Goal: Use online tool/utility: Utilize a website feature to perform a specific function

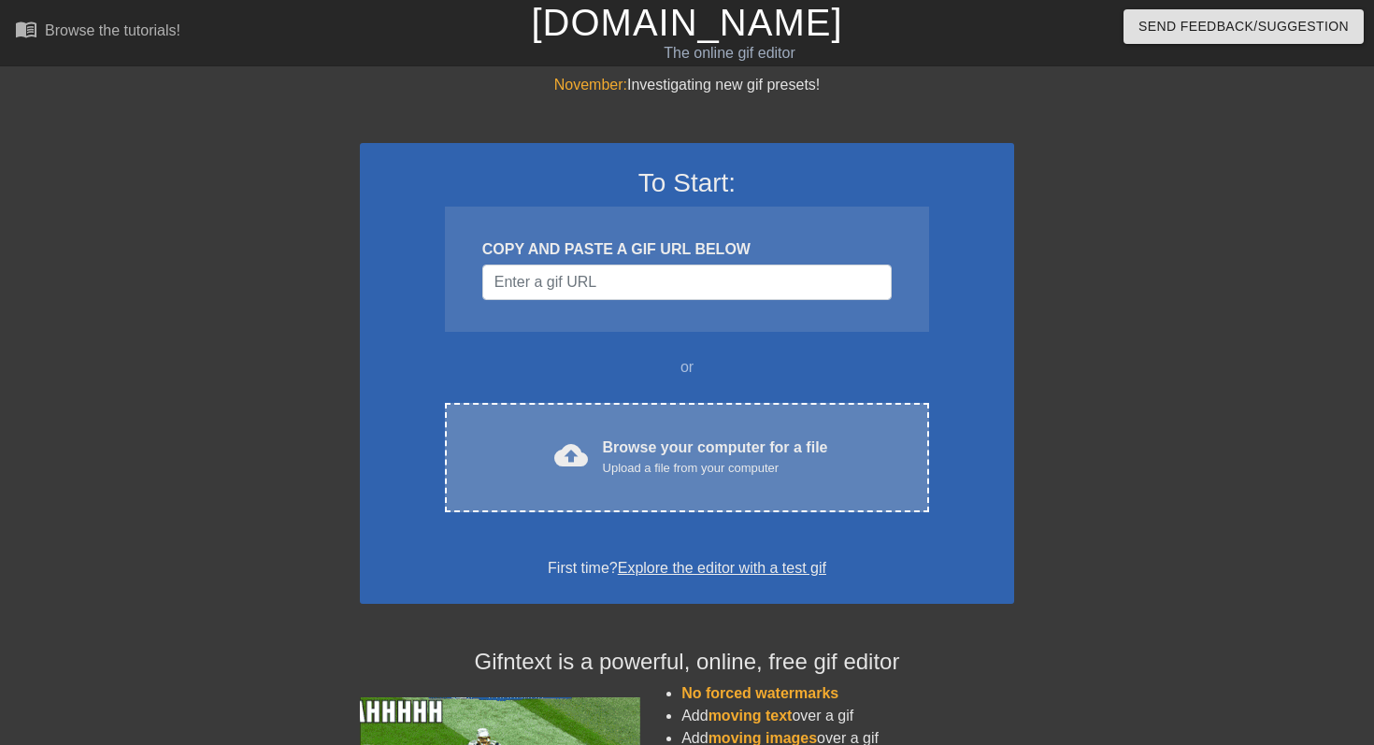
click at [788, 436] on div "Browse your computer for a file Upload a file from your computer" at bounding box center [715, 456] width 225 height 41
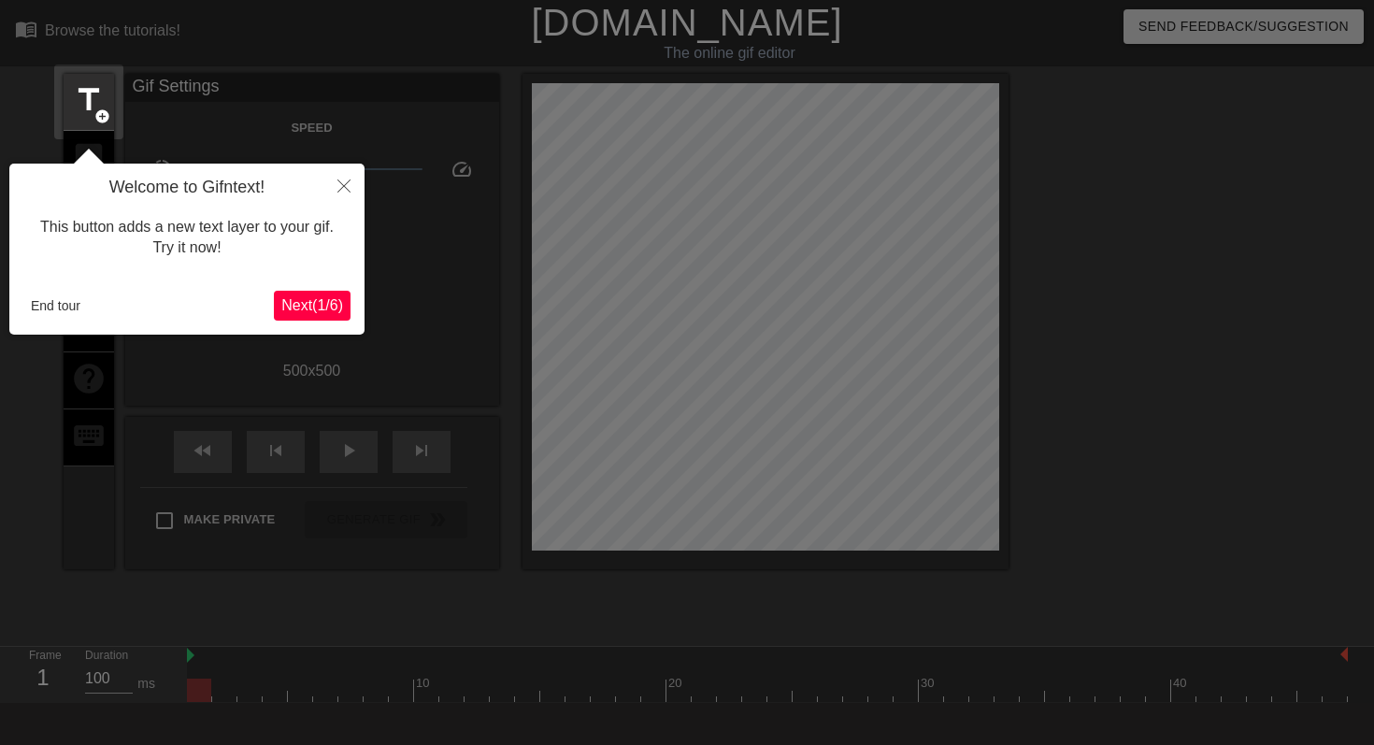
scroll to position [46, 0]
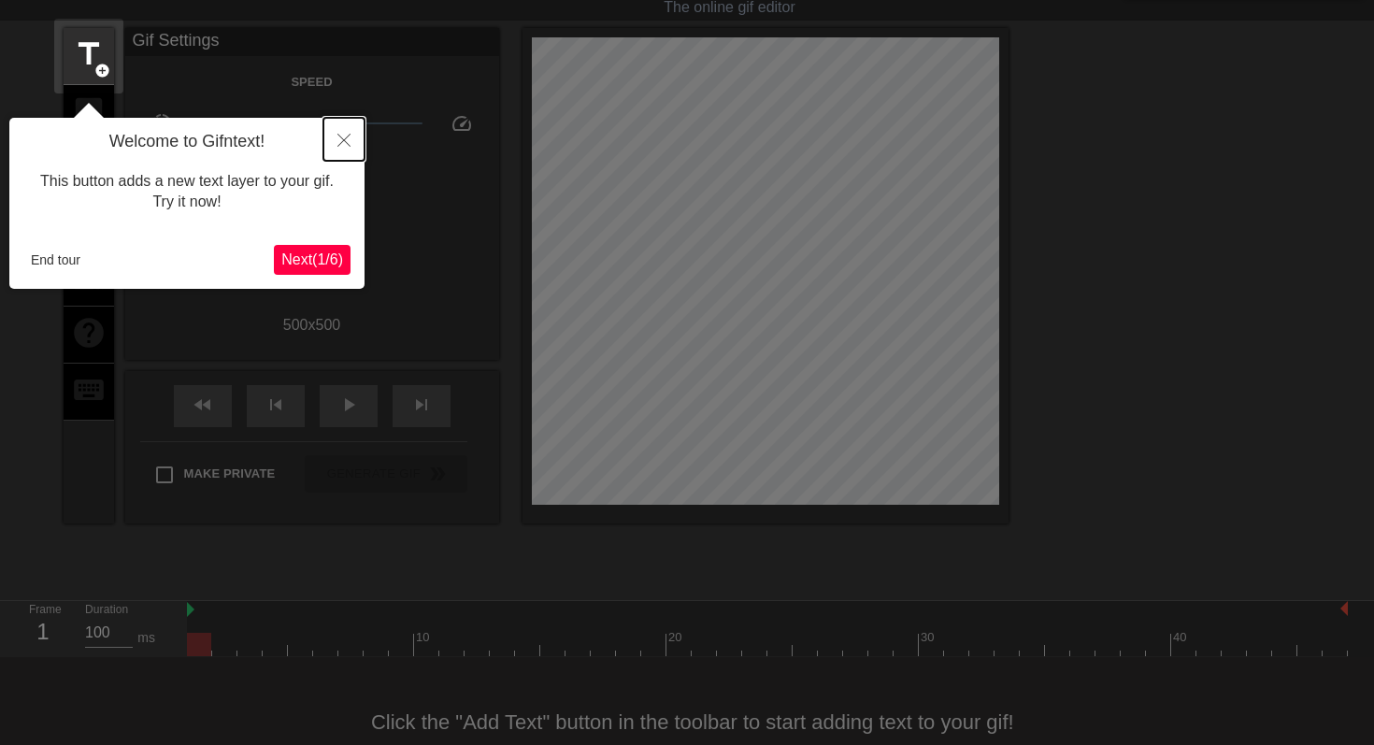
click at [348, 132] on button "Close" at bounding box center [343, 139] width 41 height 43
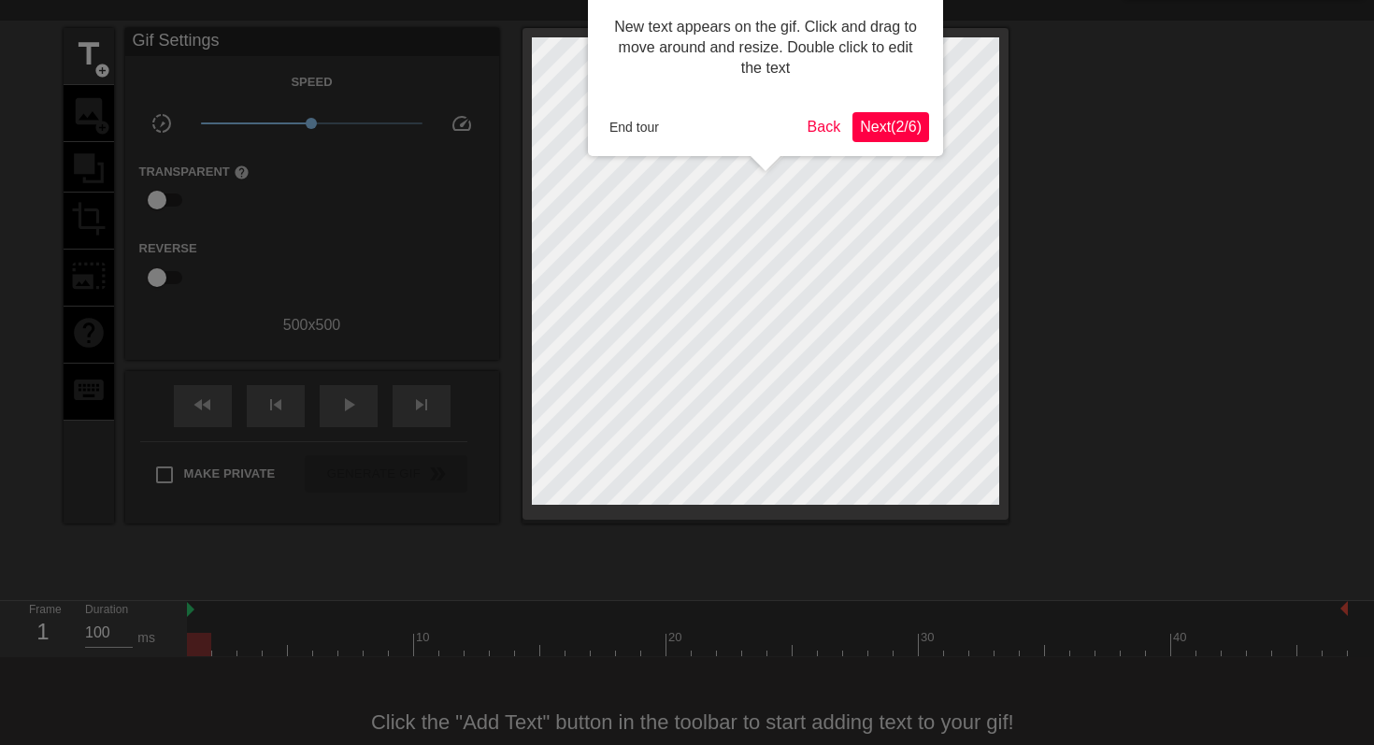
scroll to position [0, 0]
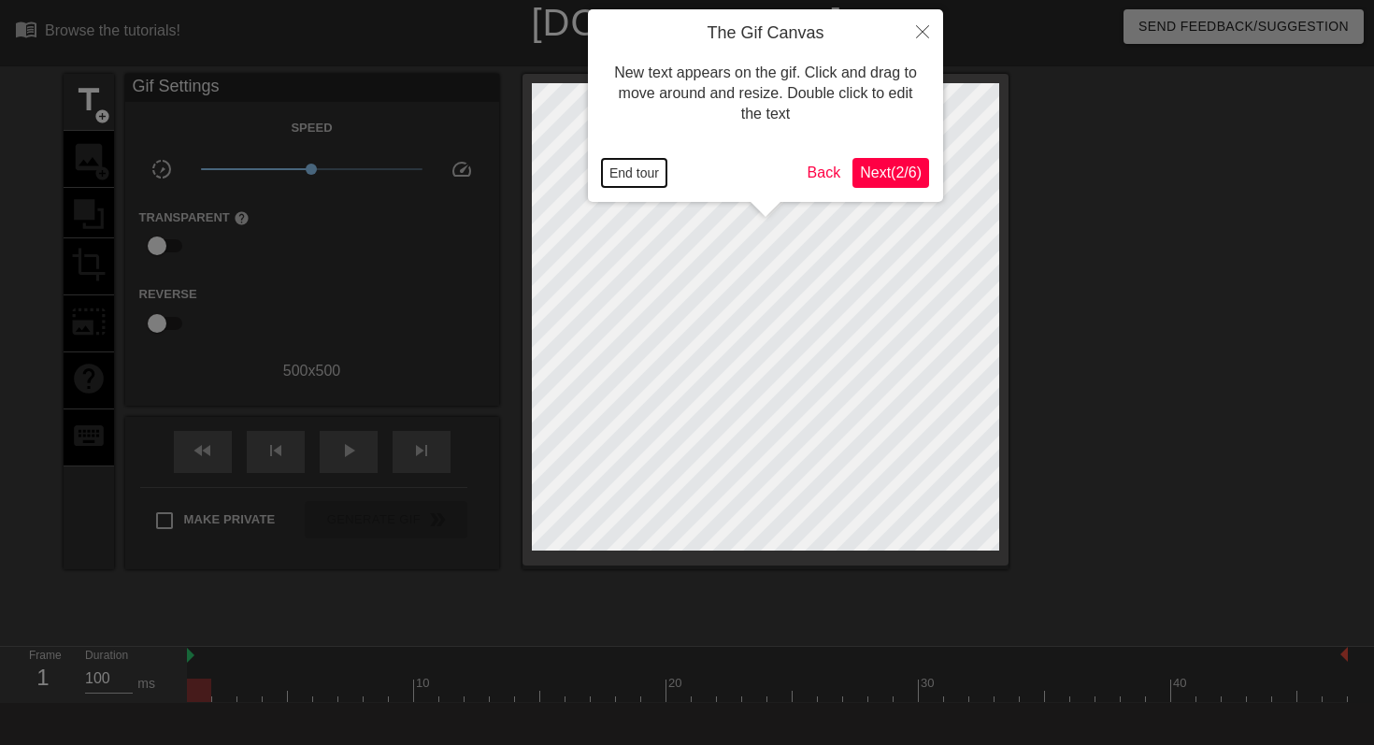
click at [637, 164] on button "End tour" at bounding box center [634, 173] width 64 height 28
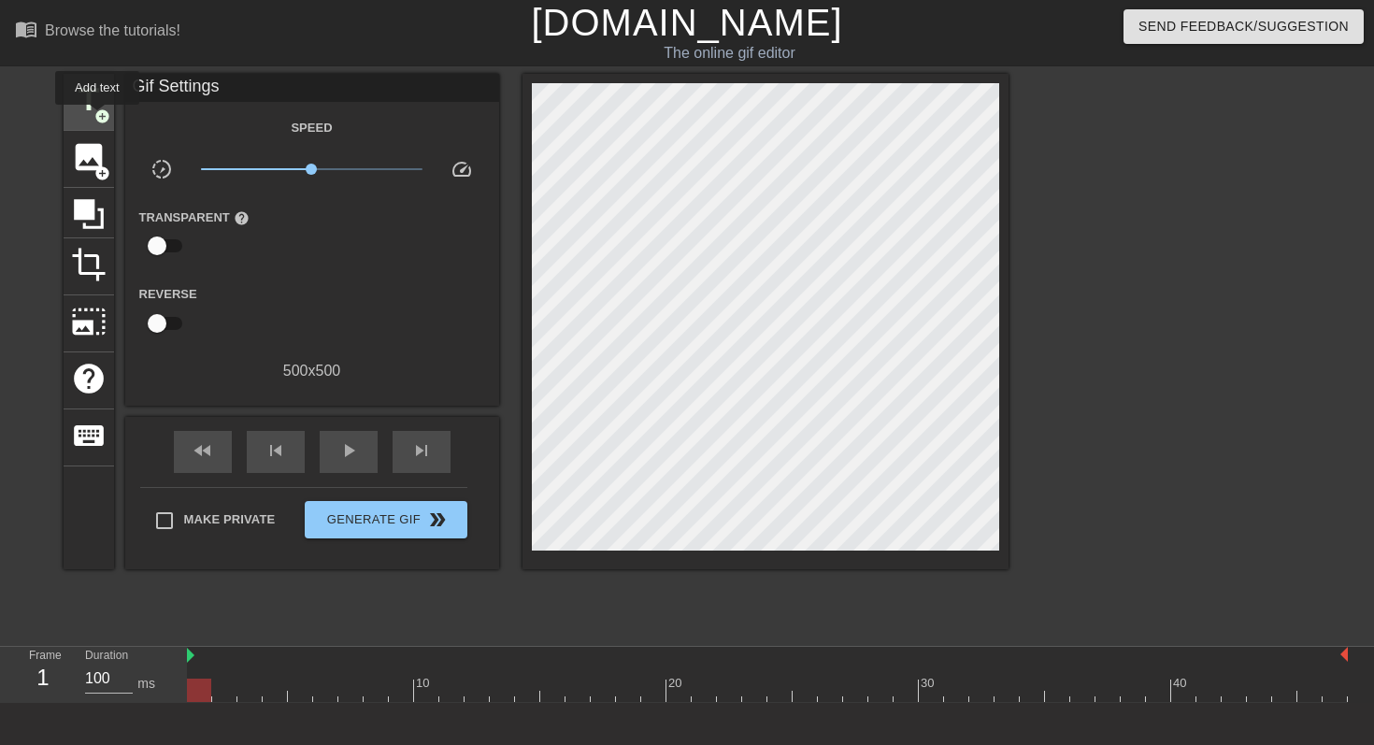
click at [98, 118] on span "add_circle" at bounding box center [102, 116] width 16 height 16
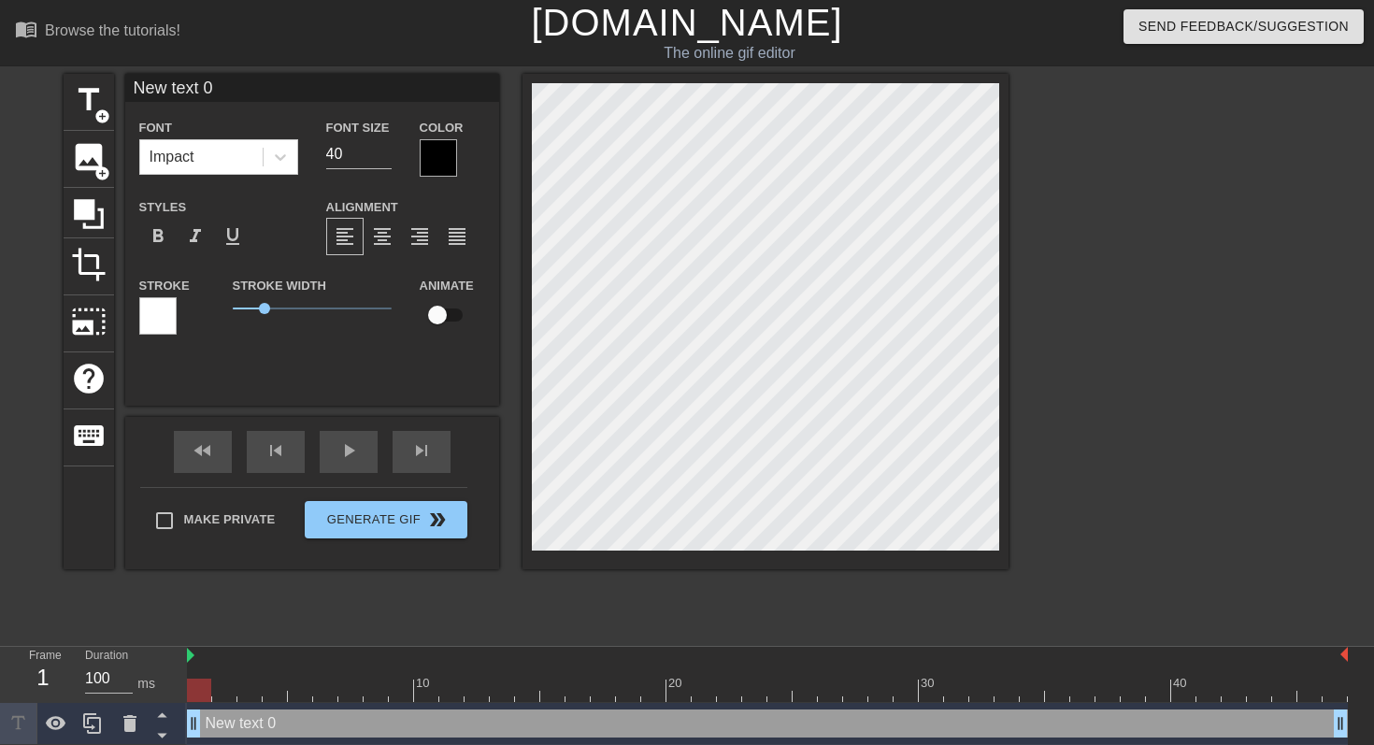
scroll to position [0, 3]
type input "B"
type textarea "B"
type input "Bo"
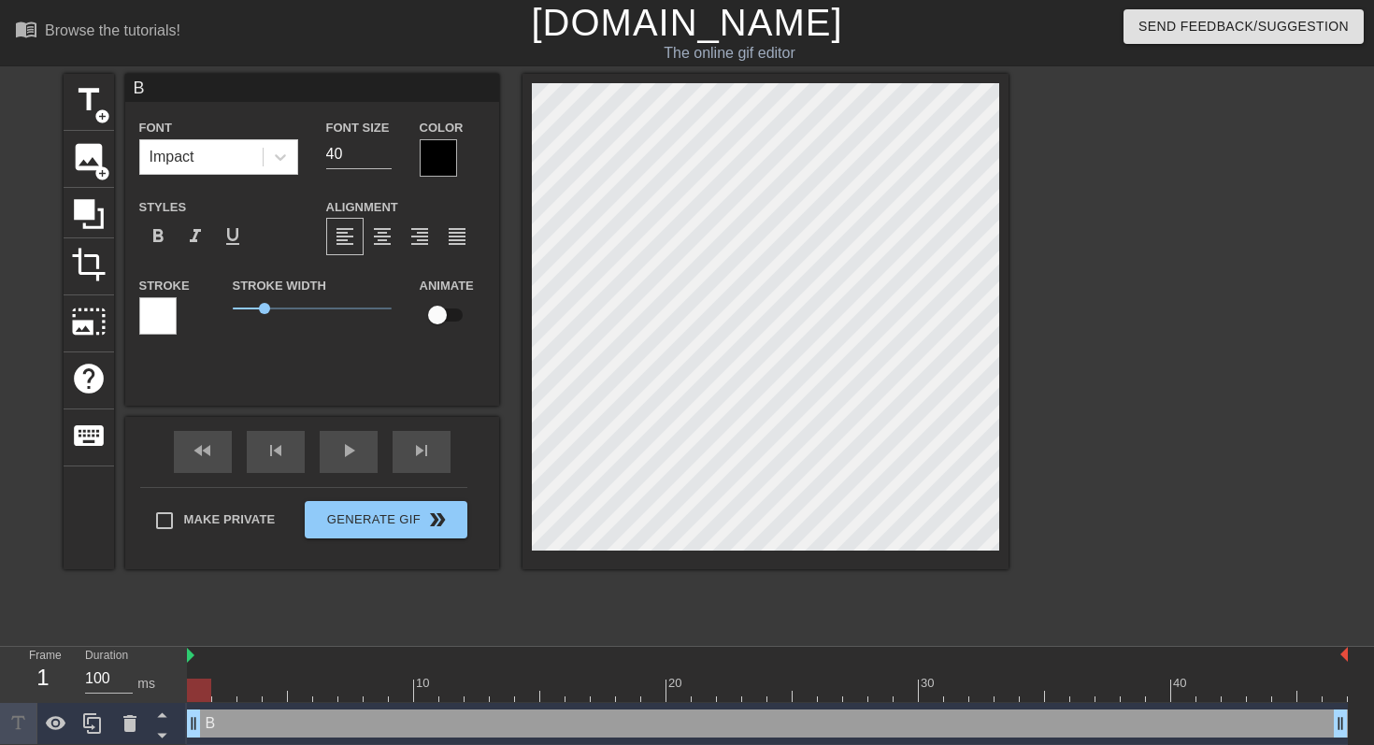
type textarea "Bo"
type input "BoD"
type textarea "BoD"
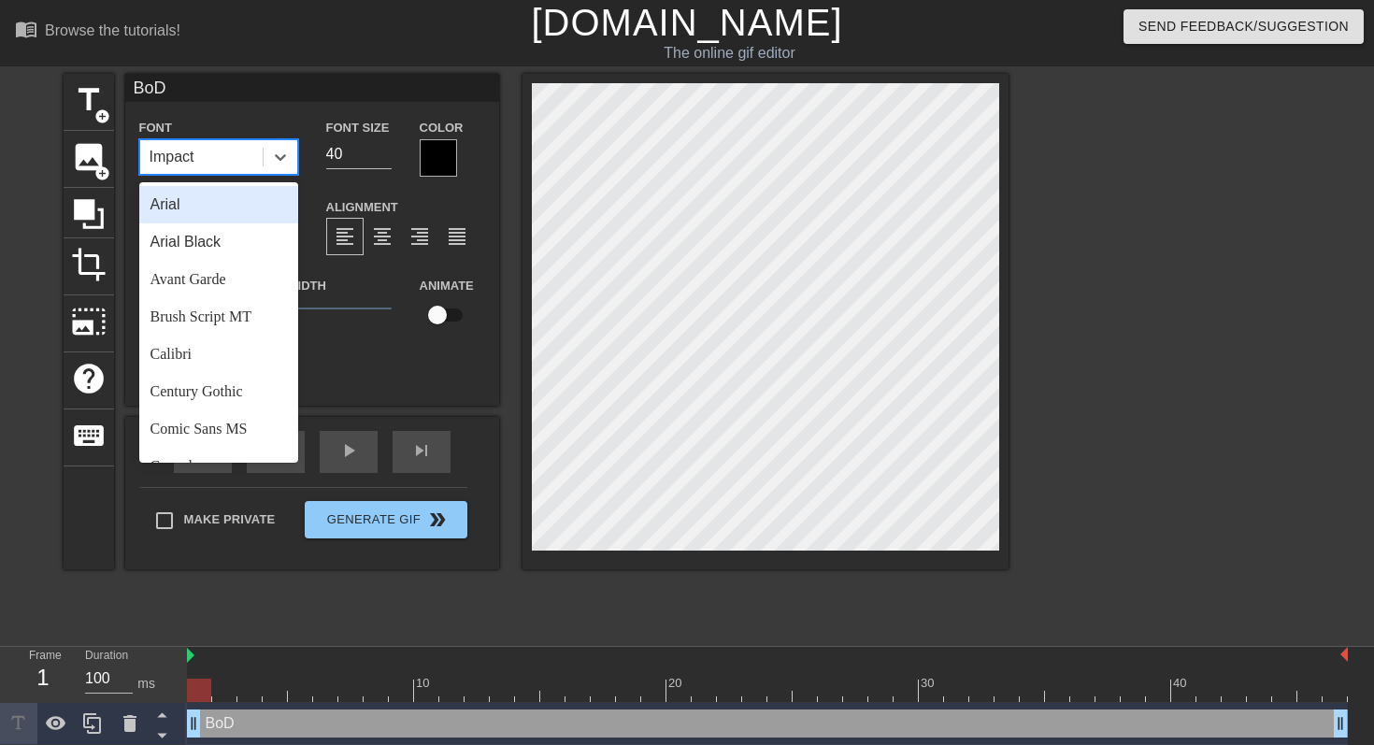
click at [253, 153] on div "Impact" at bounding box center [201, 157] width 122 height 34
click at [220, 247] on div "Arial Black" at bounding box center [218, 241] width 159 height 37
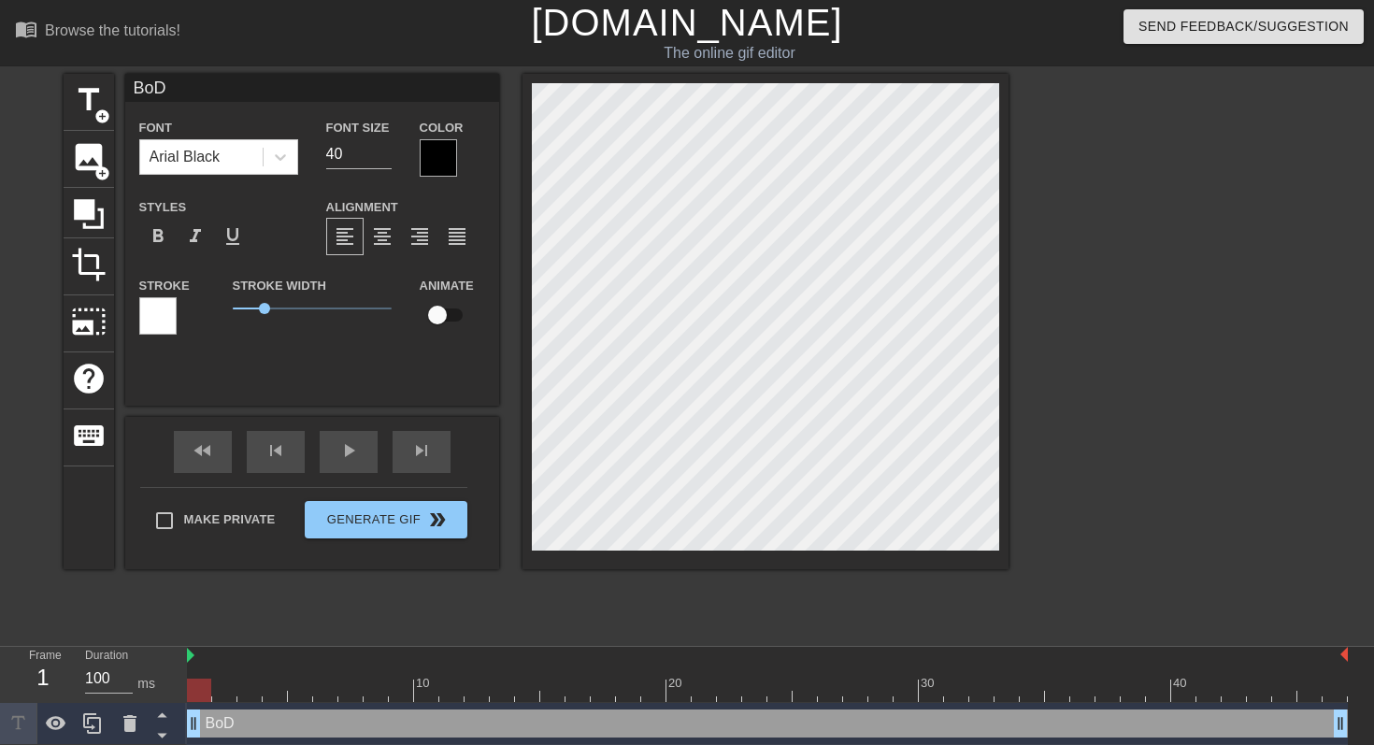
click at [237, 186] on div "Font Arial Black Font Size 40 Color Styles format_bold format_italic format_und…" at bounding box center [312, 234] width 346 height 236
click at [280, 145] on div at bounding box center [281, 157] width 34 height 34
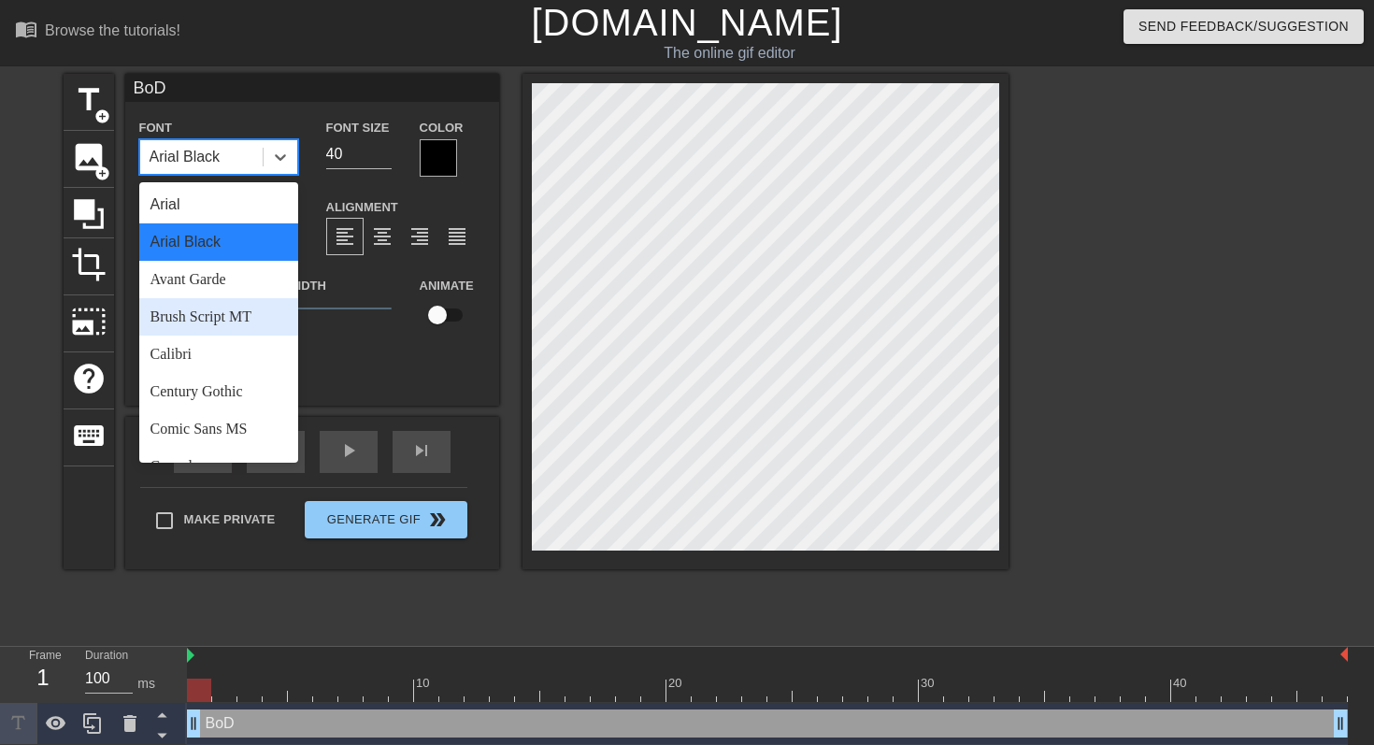
click at [239, 331] on div "Brush Script MT" at bounding box center [218, 316] width 159 height 37
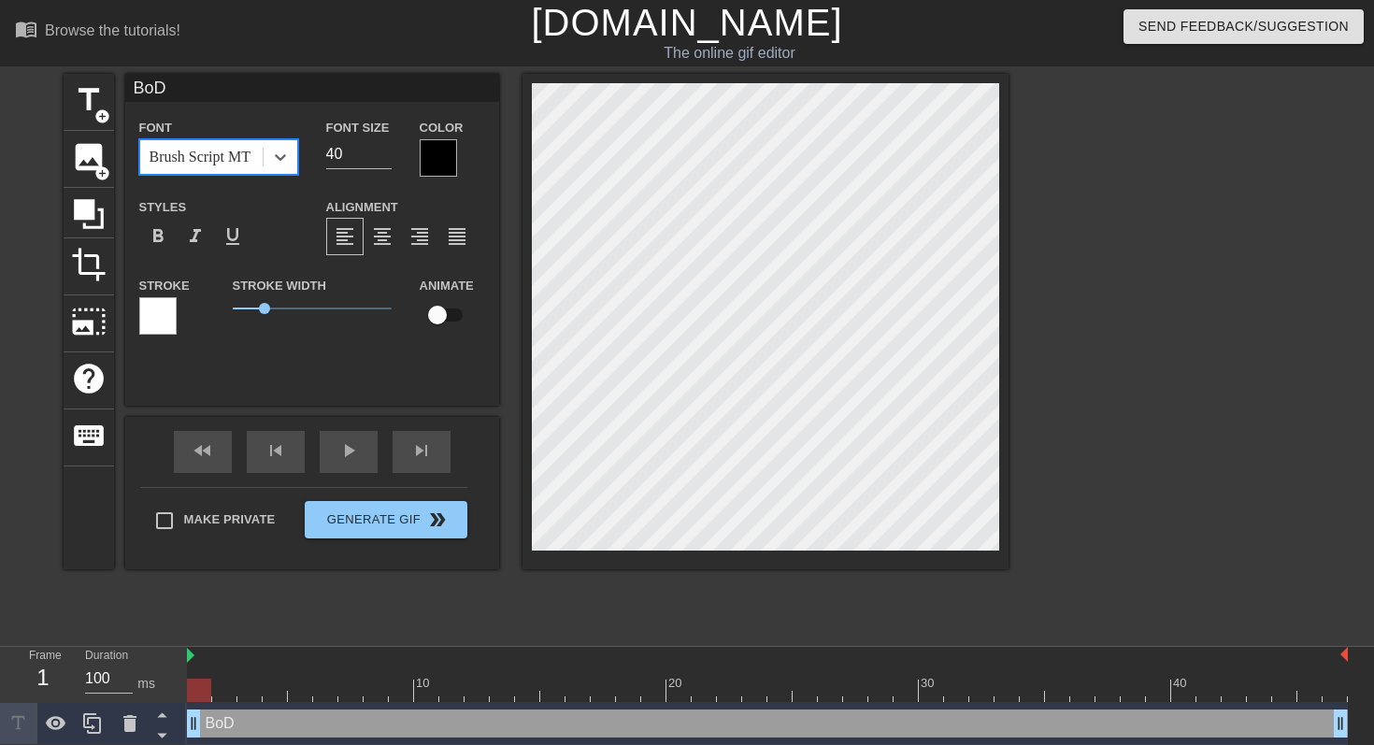
click at [237, 346] on div "Stroke Width 1" at bounding box center [312, 313] width 187 height 78
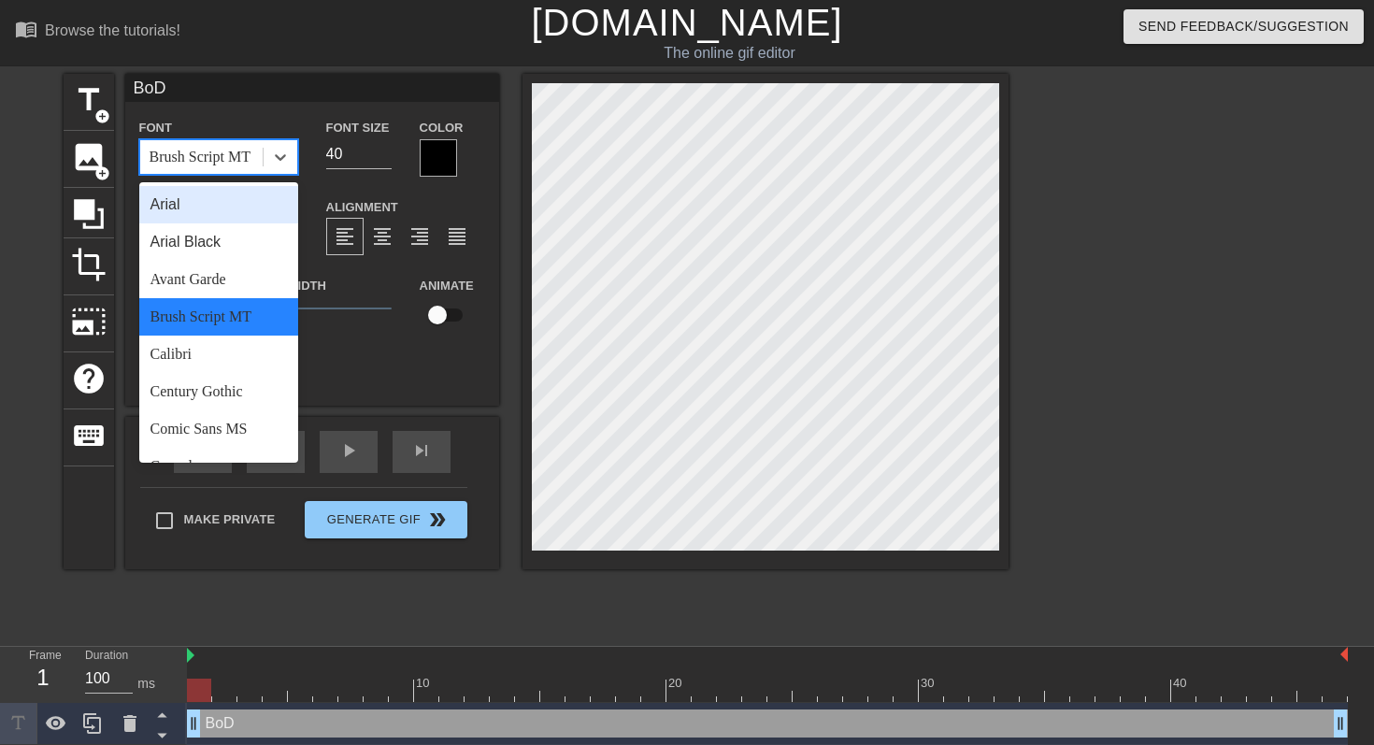
click at [280, 139] on div "Brush Script MT" at bounding box center [218, 157] width 159 height 36
click at [207, 361] on div "Calibri" at bounding box center [218, 354] width 159 height 37
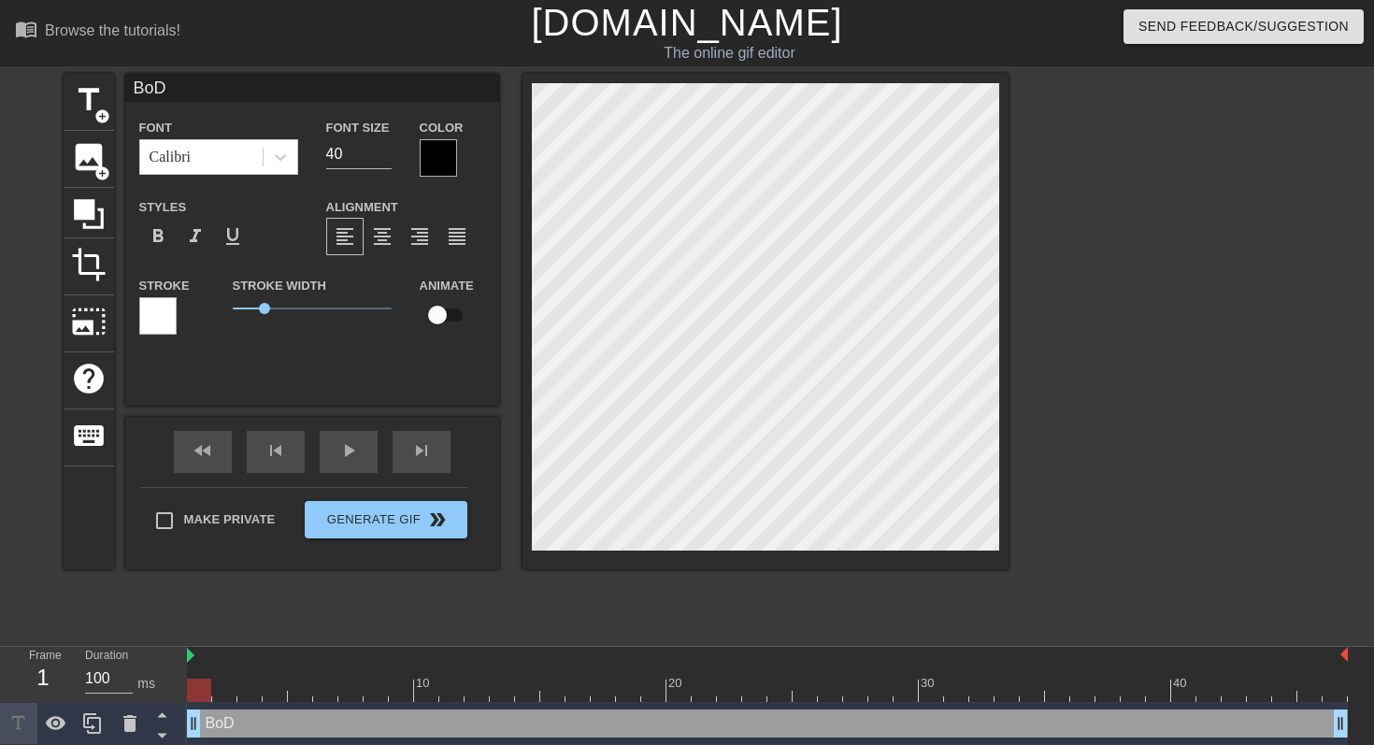
click at [452, 155] on div at bounding box center [438, 157] width 37 height 37
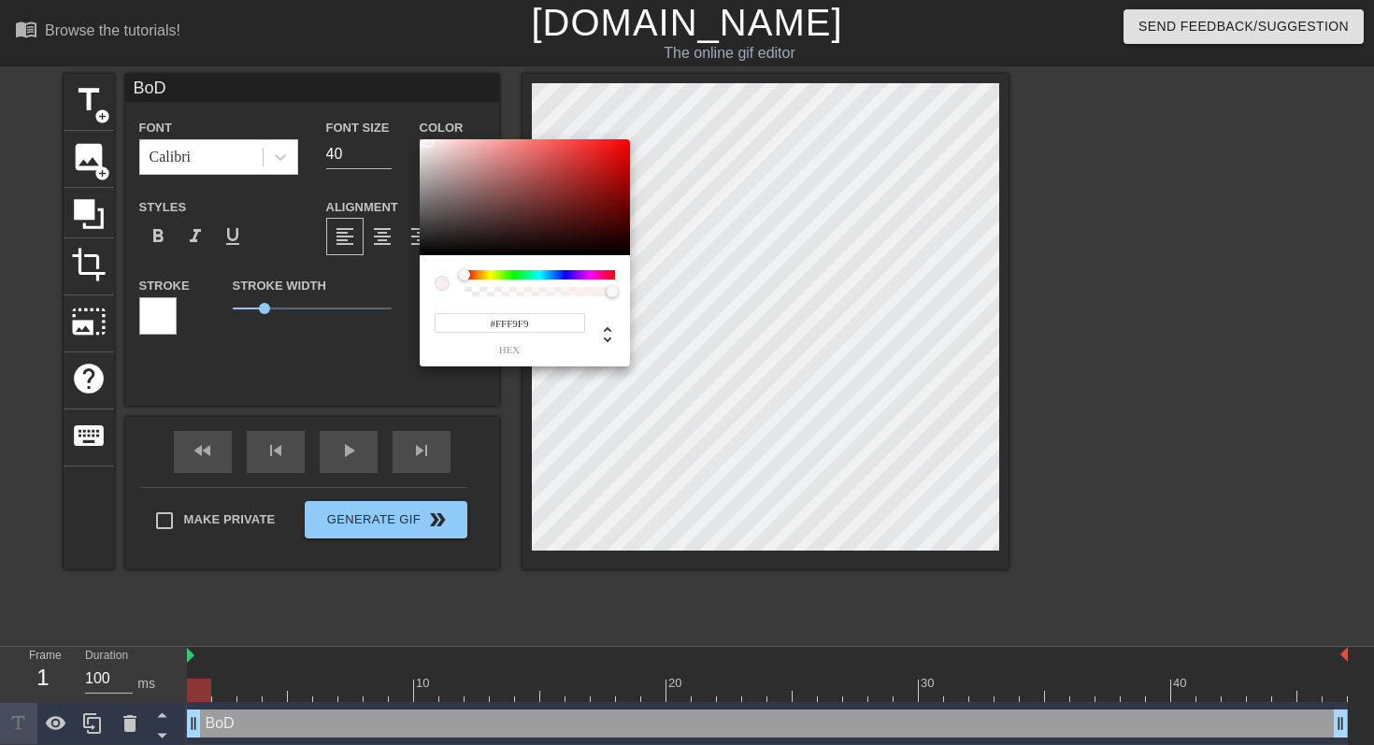
type input "#FFFFFF"
drag, startPoint x: 465, startPoint y: 222, endPoint x: 407, endPoint y: 119, distance: 118.8
click at [407, 119] on div "#FFFFFF hex" at bounding box center [687, 372] width 1374 height 745
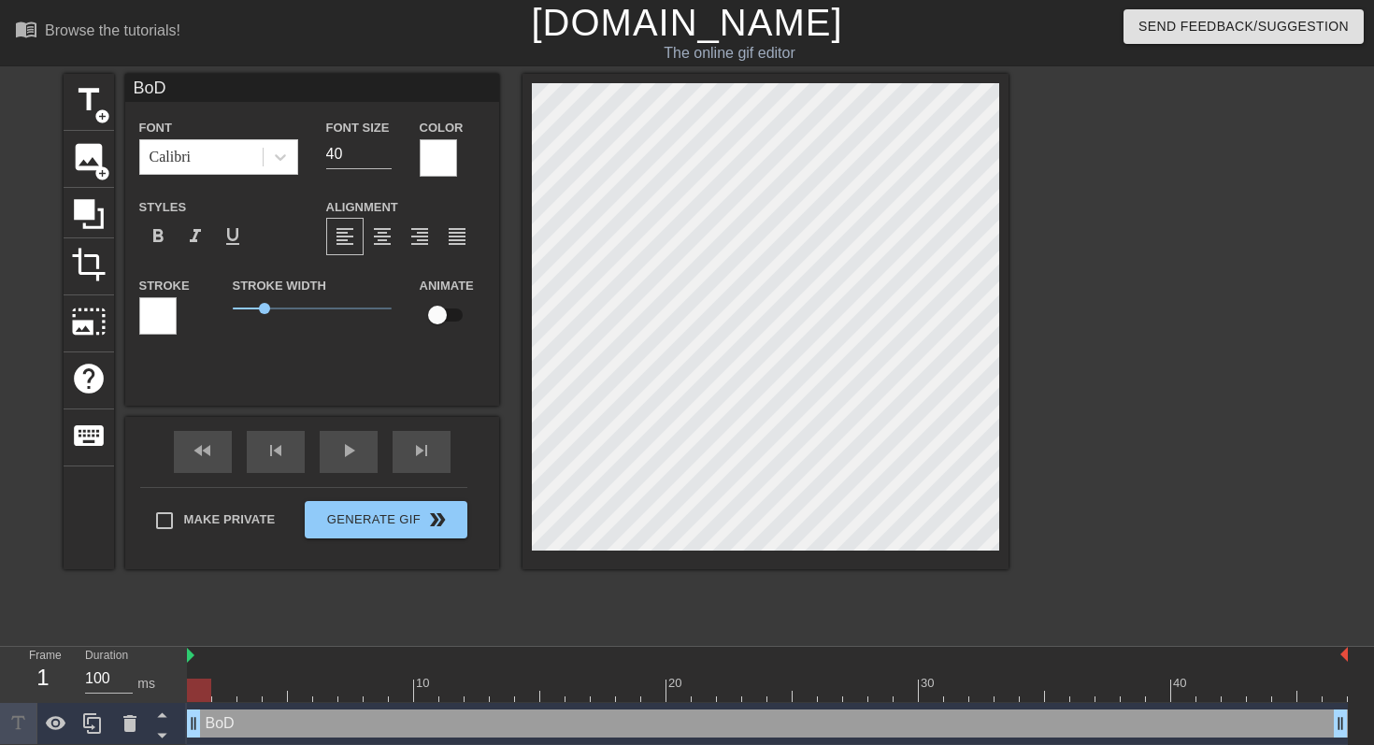
click at [1038, 366] on div at bounding box center [1171, 354] width 280 height 561
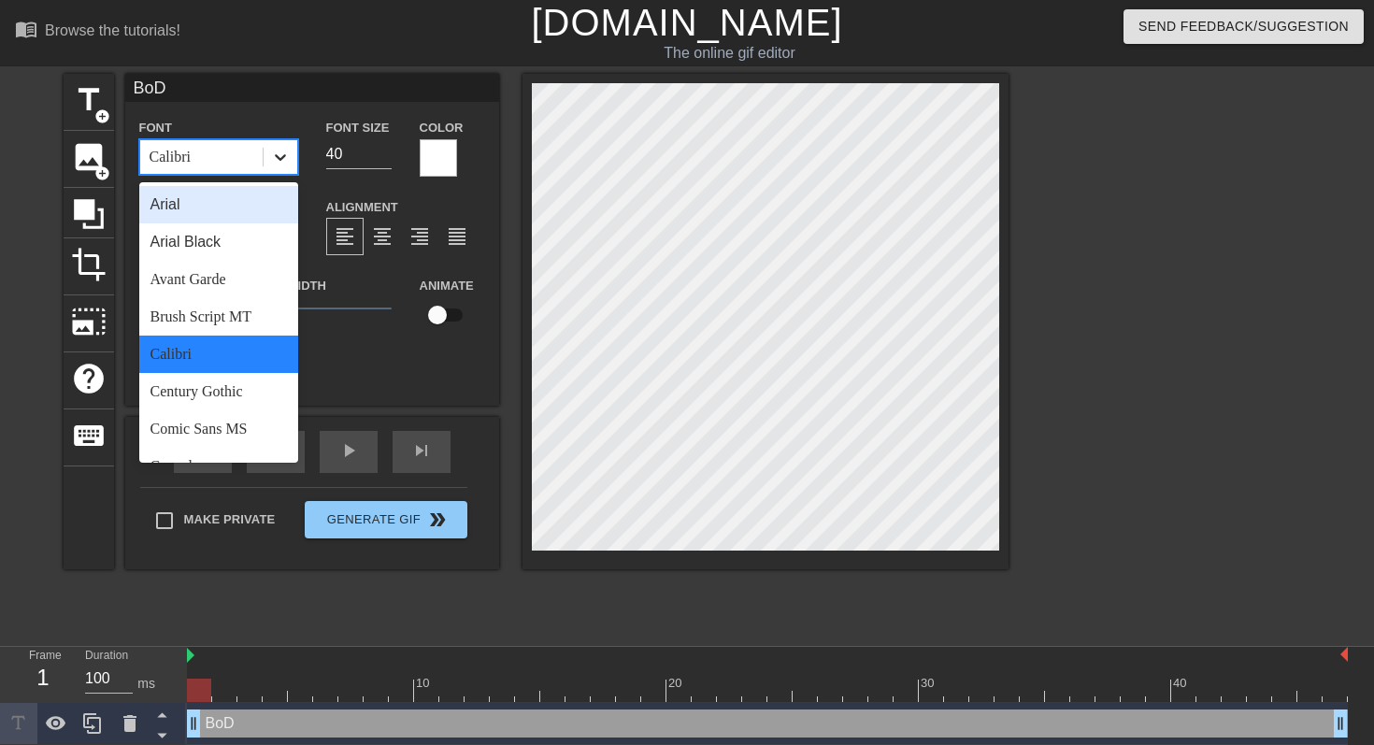
click at [264, 152] on div at bounding box center [281, 157] width 34 height 34
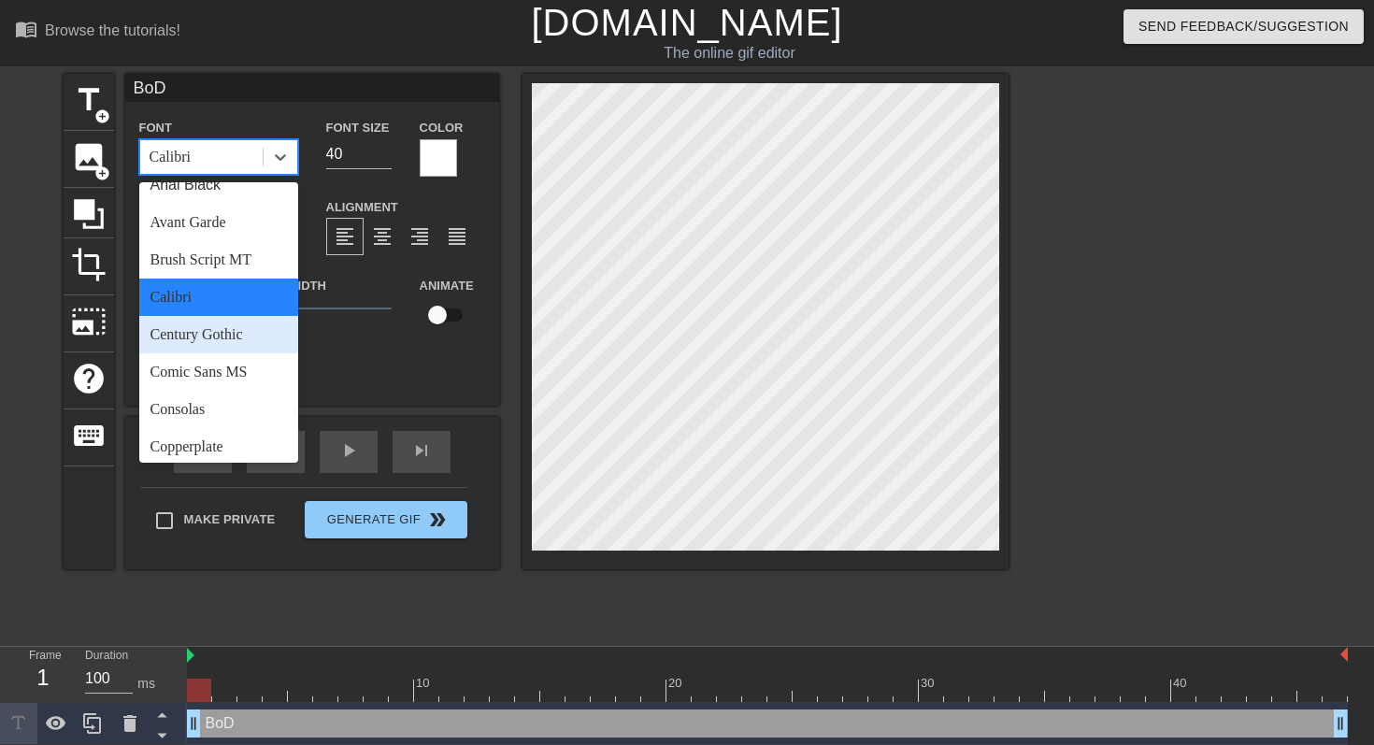
scroll to position [58, 0]
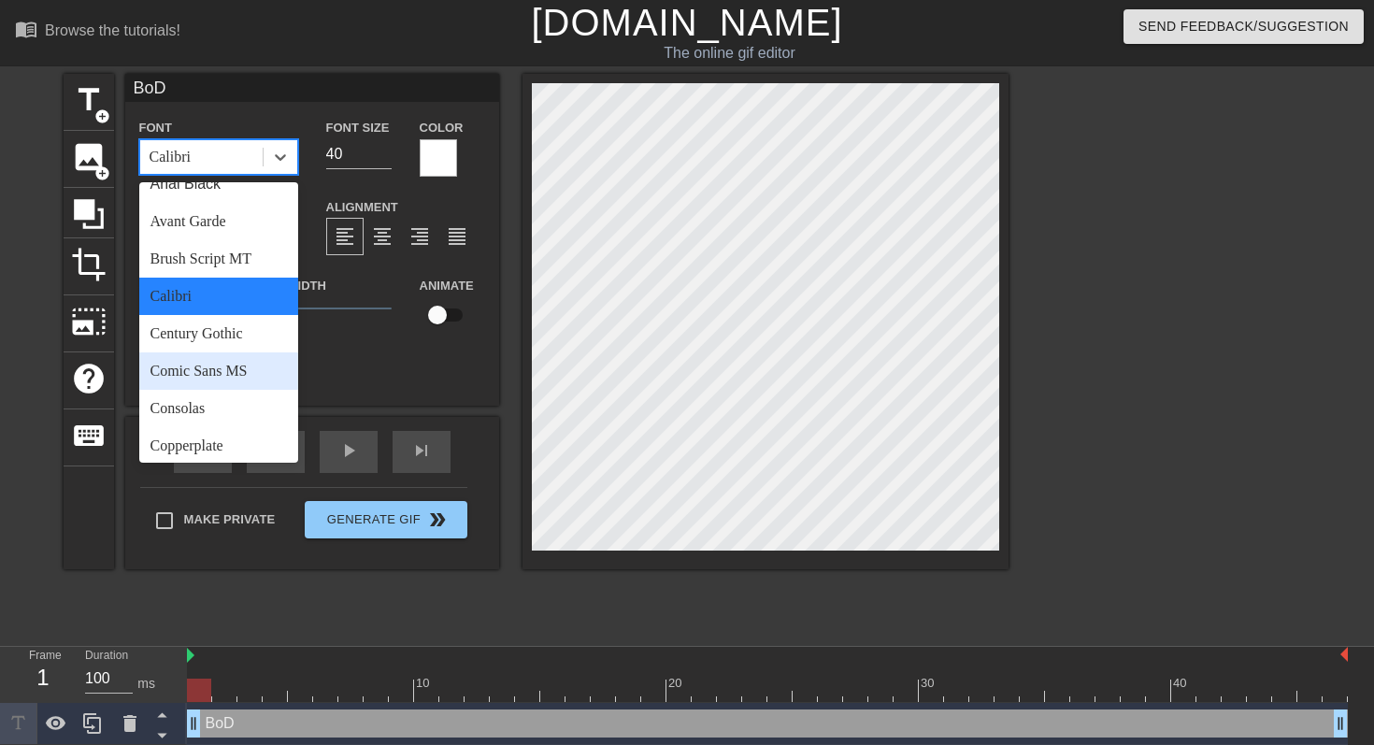
click at [244, 371] on div "Comic Sans MS" at bounding box center [218, 370] width 159 height 37
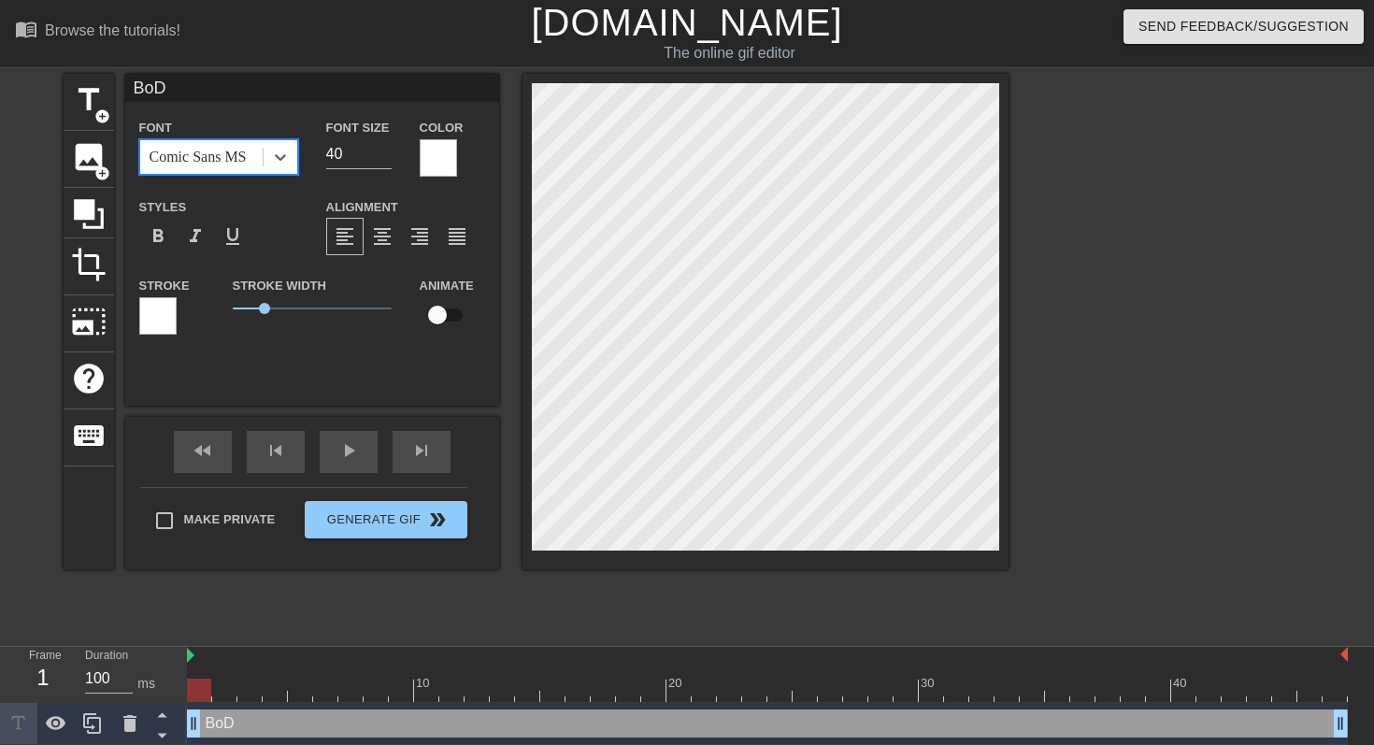
click at [1051, 436] on div at bounding box center [1171, 354] width 280 height 561
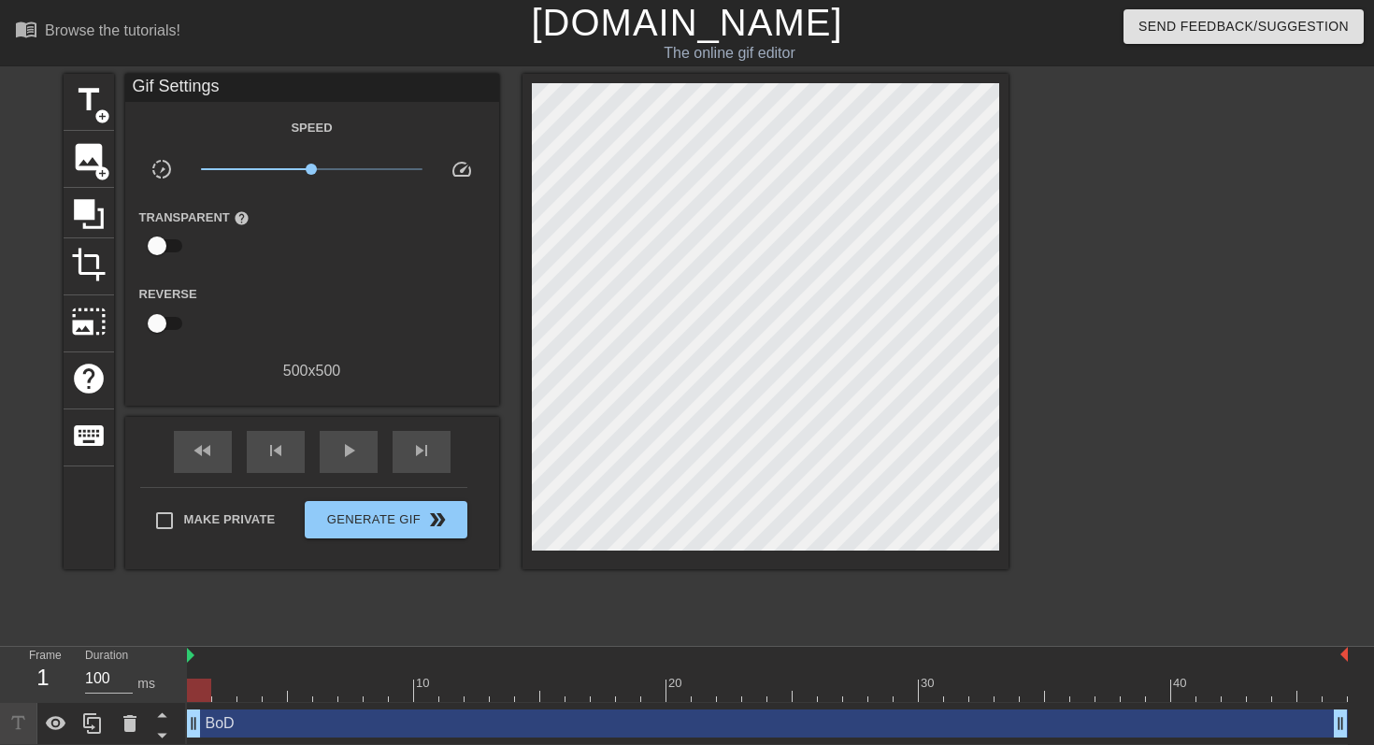
drag, startPoint x: 207, startPoint y: 688, endPoint x: 128, endPoint y: 575, distance: 138.2
click at [128, 575] on div "menu_book Browse the tutorials! [DOMAIN_NAME] The online gif editor Send Feedba…" at bounding box center [687, 372] width 1374 height 745
click at [101, 165] on span "add_circle" at bounding box center [102, 173] width 16 height 16
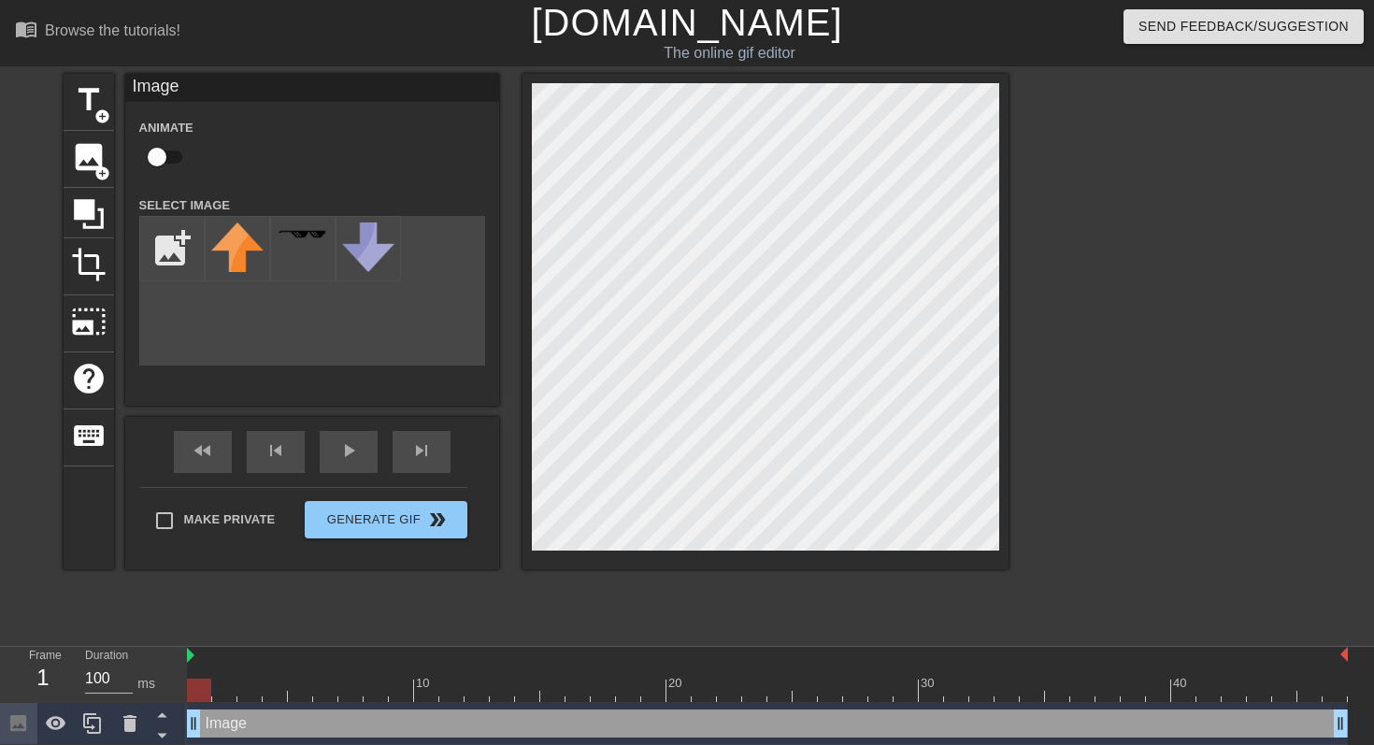
click at [337, 390] on div "Image Animate Select Image add_photo_alternate" at bounding box center [312, 240] width 374 height 332
click at [182, 236] on input "file" at bounding box center [172, 249] width 64 height 64
type input "C:\fakepath\gUP_TSI_Alt_RGB.png"
click at [251, 253] on div at bounding box center [237, 248] width 65 height 65
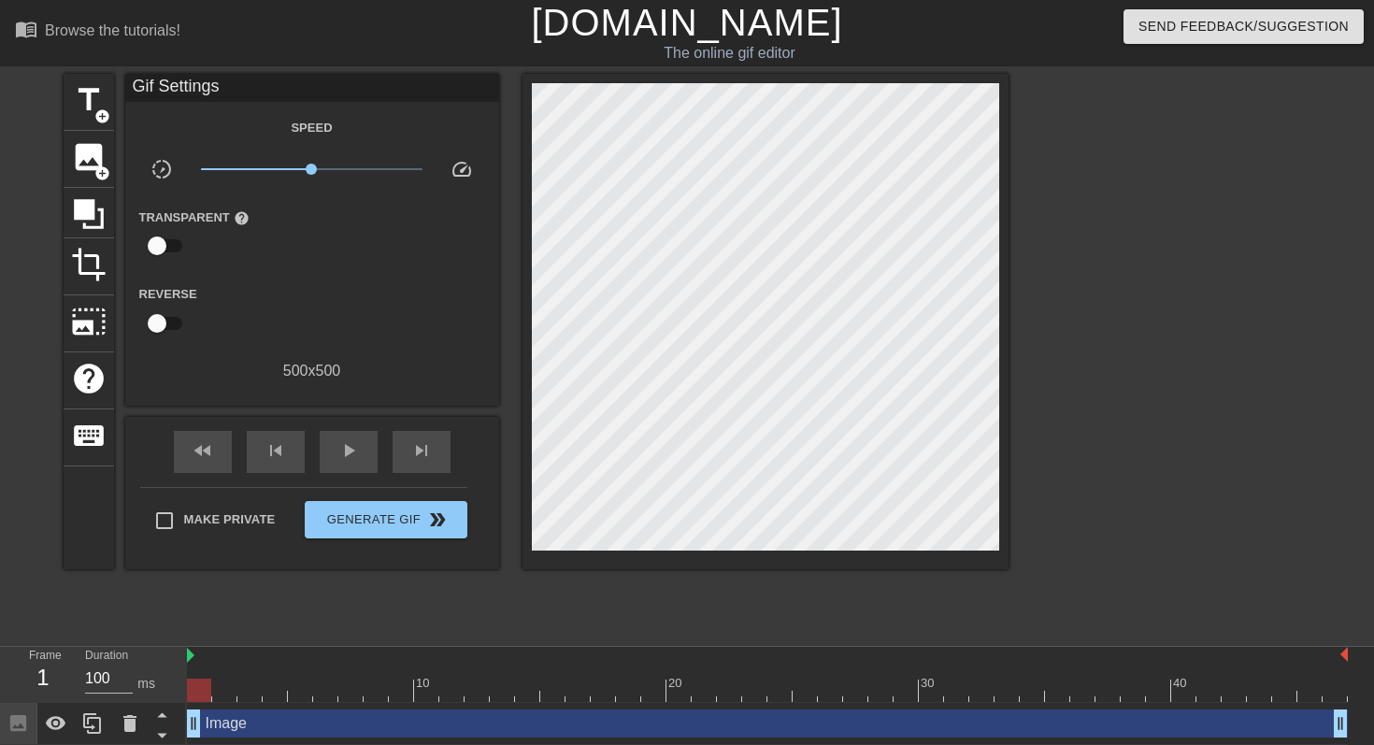
click at [1013, 447] on div "title add_circle image add_circle crop photo_size_select_large help keyboard Gi…" at bounding box center [687, 354] width 1374 height 561
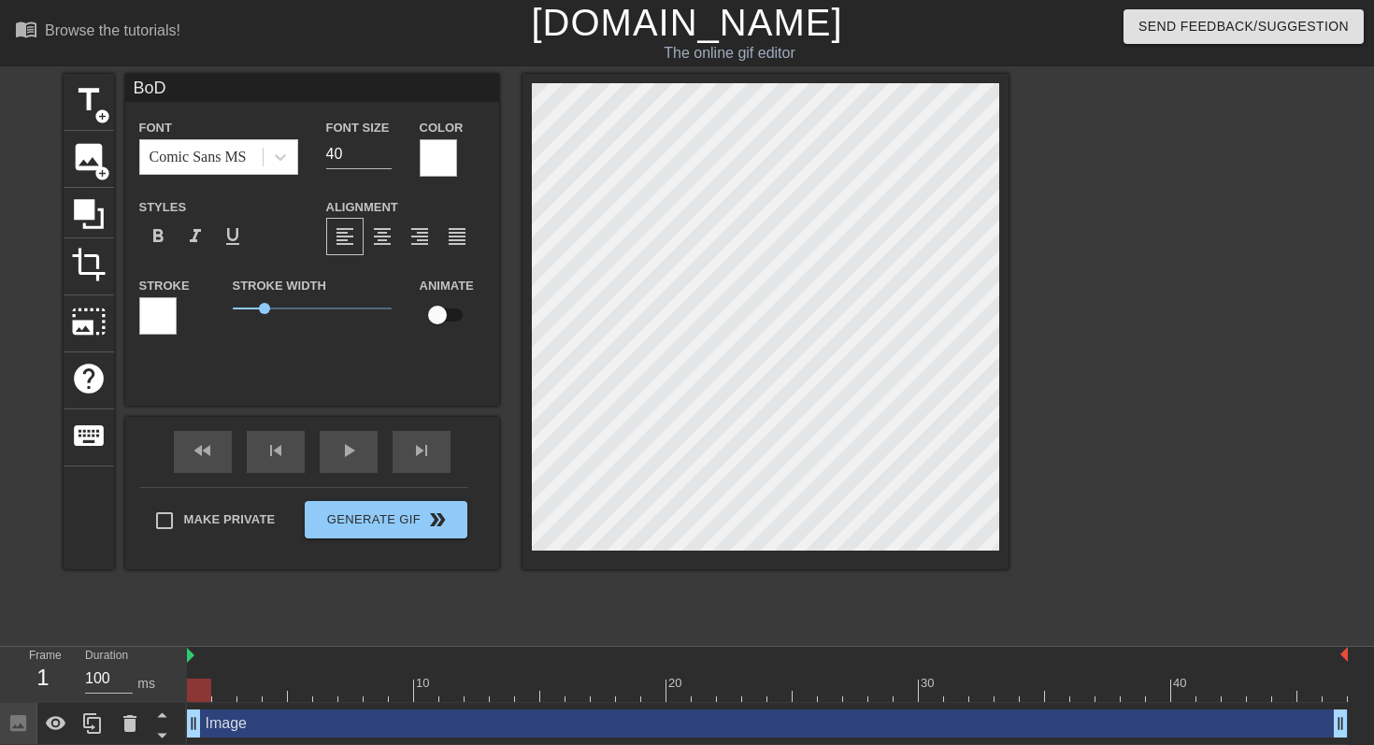
click at [1062, 433] on div at bounding box center [1171, 354] width 280 height 561
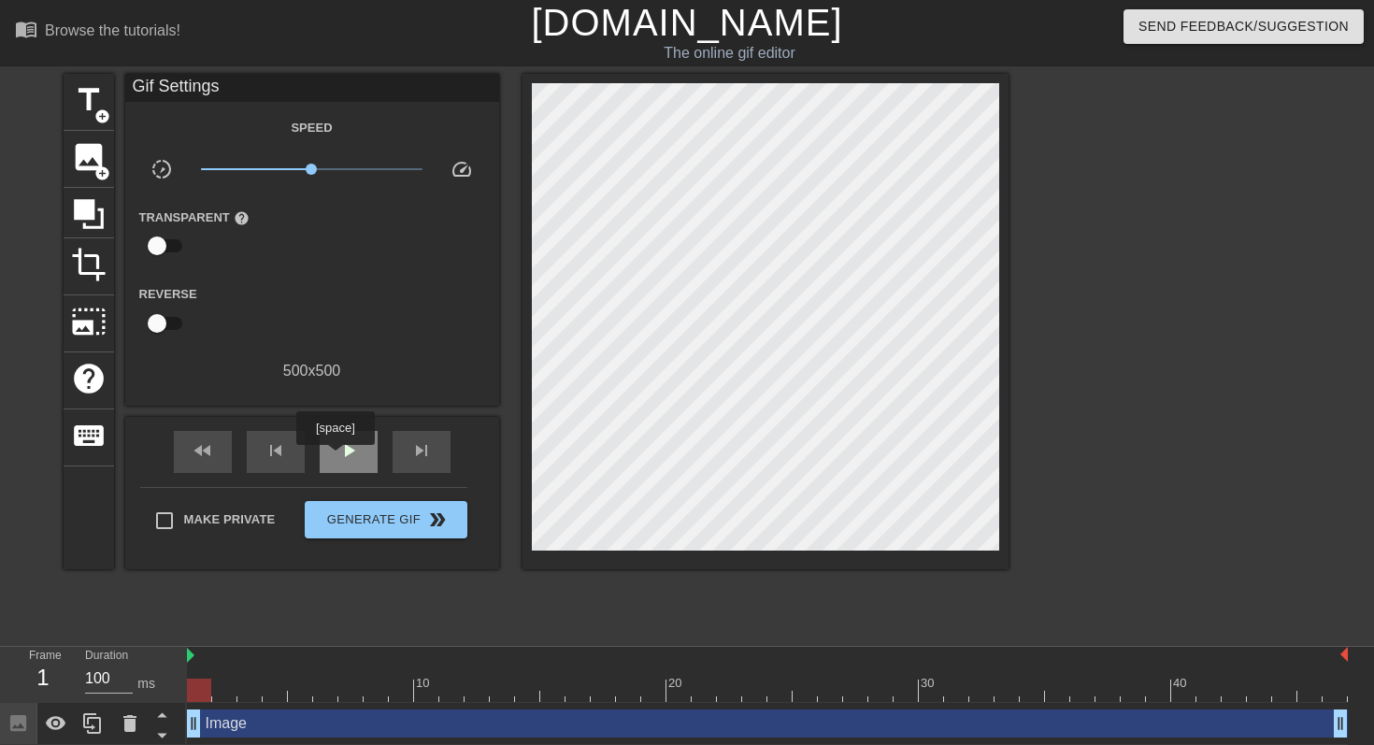
click at [337, 458] on span "play_arrow" at bounding box center [348, 450] width 22 height 22
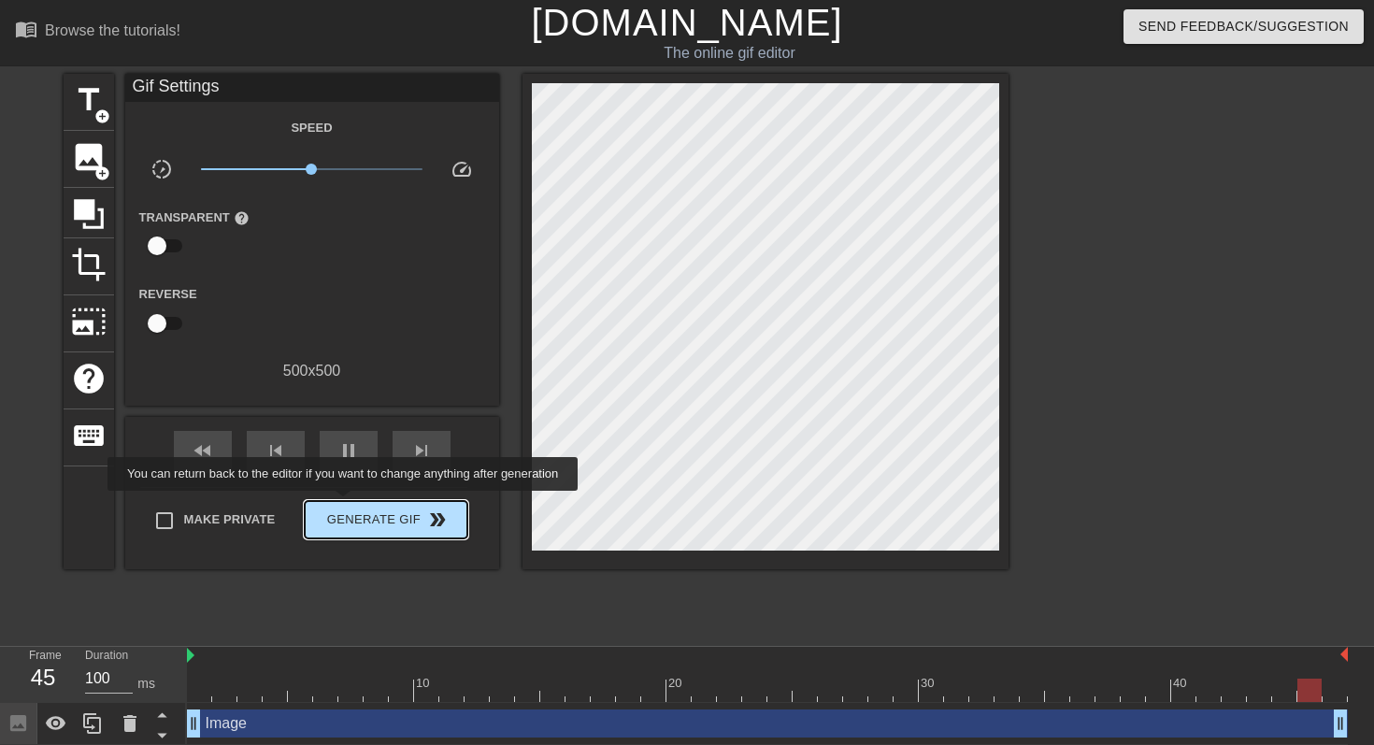
click at [357, 508] on span "Generate Gif double_arrow" at bounding box center [385, 519] width 147 height 22
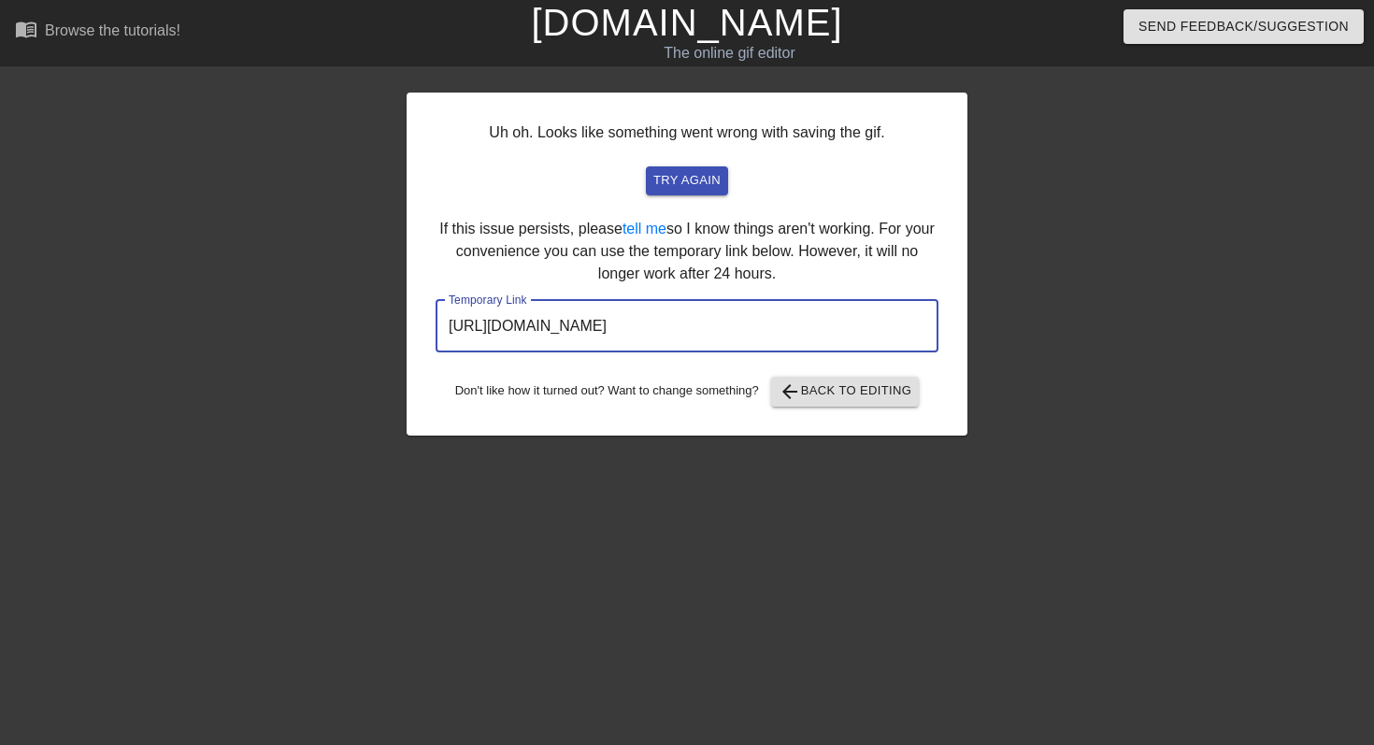
click at [818, 311] on input "[URL][DOMAIN_NAME]" at bounding box center [687, 326] width 503 height 52
